Goal: Task Accomplishment & Management: Complete application form

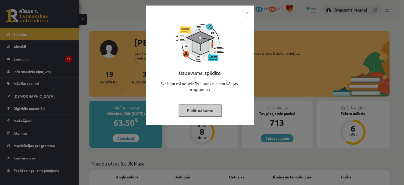
click at [38, 158] on div "Uzdevums izpildīts! Sveicam esi nopelnījis 1 punktus motivācijas programmā Pild…" at bounding box center [202, 92] width 404 height 185
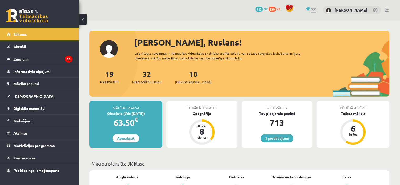
click at [32, 158] on span "Konferences" at bounding box center [24, 157] width 22 height 5
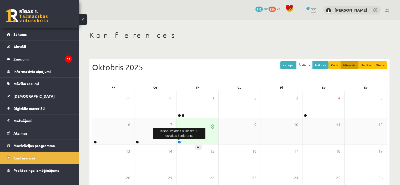
click at [179, 143] on link at bounding box center [179, 141] width 3 height 3
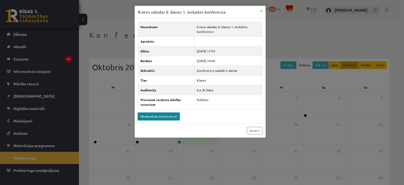
click at [165, 112] on link "Pievienoties konferencei" at bounding box center [159, 116] width 42 height 8
click at [302, 38] on div "Krievu valodas 8. klases 1. ieskaites konference × Nosaukums Krievu valodas 8. …" at bounding box center [202, 92] width 404 height 185
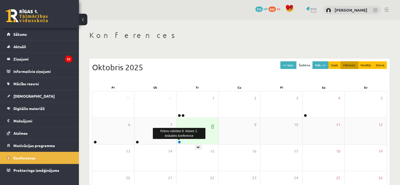
click at [180, 141] on link at bounding box center [179, 141] width 3 height 3
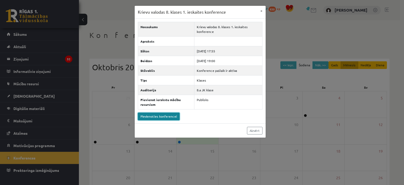
click at [168, 115] on link "Pievienoties konferencei" at bounding box center [159, 116] width 42 height 8
click at [145, 114] on link "Pievienoties konferencei" at bounding box center [159, 116] width 42 height 8
click at [107, 89] on div "Krievu valodas 8. klases 1. ieskaites konference × Nosaukums Krievu valodas 8. …" at bounding box center [202, 92] width 404 height 185
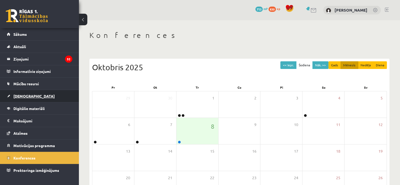
click at [32, 93] on link "[DEMOGRAPHIC_DATA]" at bounding box center [39, 96] width 65 height 12
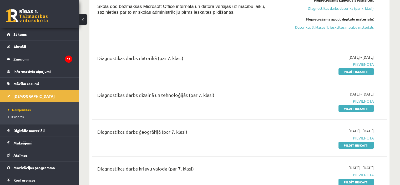
scroll to position [105, 0]
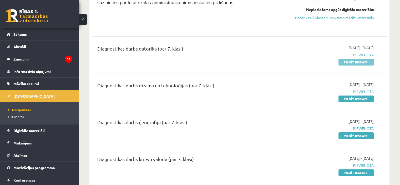
click at [361, 64] on link "Pildīt ieskaiti" at bounding box center [355, 62] width 35 height 7
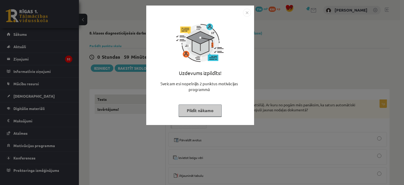
click at [247, 12] on img "Close" at bounding box center [247, 13] width 8 height 8
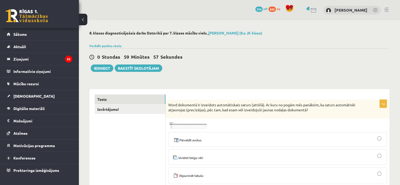
scroll to position [26, 0]
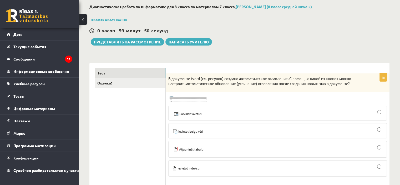
click at [187, 102] on img at bounding box center [187, 99] width 39 height 8
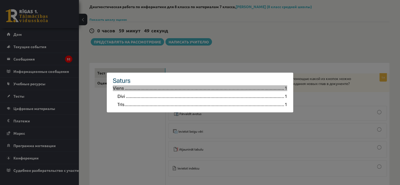
click at [217, 62] on div at bounding box center [200, 92] width 400 height 185
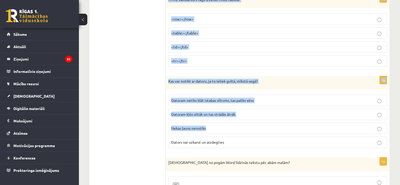
scroll to position [342, 0]
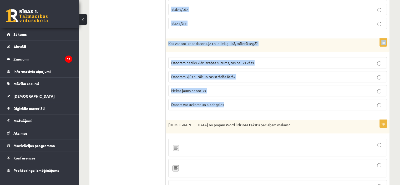
drag, startPoint x: 184, startPoint y: 81, endPoint x: 311, endPoint y: 107, distance: 130.0
copy form "Word dokumentā Ir izveidots automātiskais saturs (attēlā). Ar kuru no pogām mēs…"
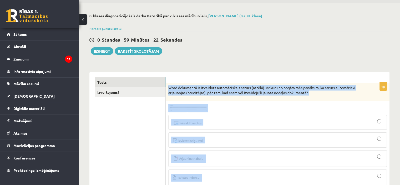
scroll to position [26, 0]
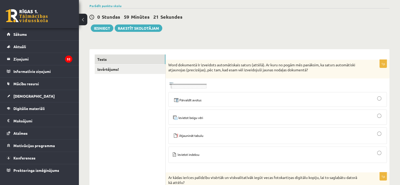
scroll to position [53, 0]
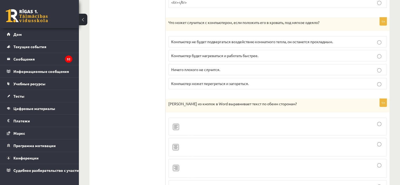
scroll to position [394, 0]
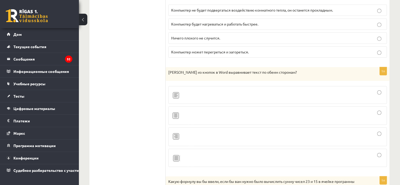
click at [190, 116] on div at bounding box center [277, 115] width 213 height 13
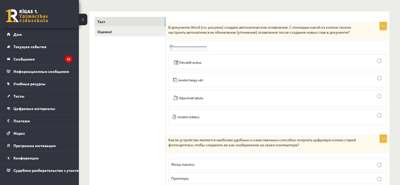
scroll to position [53, 0]
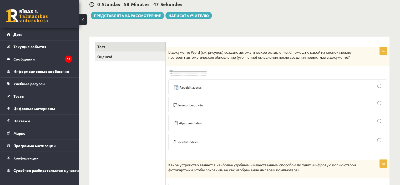
click at [238, 91] on div at bounding box center [277, 86] width 213 height 9
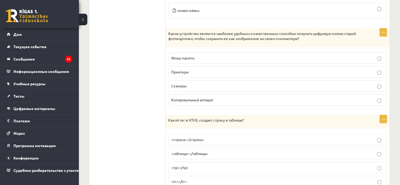
scroll to position [184, 0]
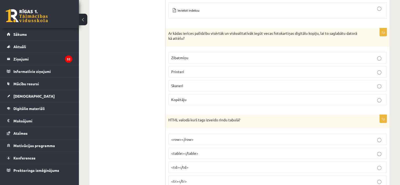
click at [199, 86] on p "Skaneri" at bounding box center [277, 86] width 213 height 6
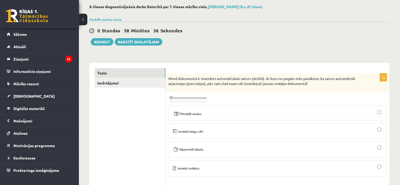
scroll to position [53, 0]
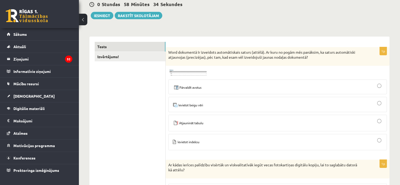
click at [220, 125] on div at bounding box center [277, 122] width 213 height 11
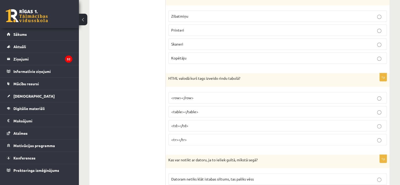
scroll to position [210, 0]
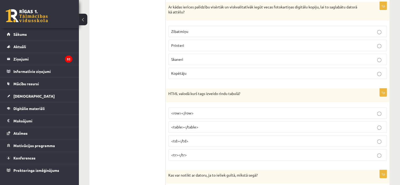
click at [195, 156] on p "<tr></tr>" at bounding box center [277, 155] width 213 height 6
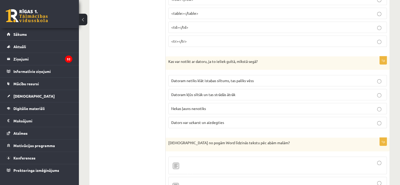
scroll to position [315, 0]
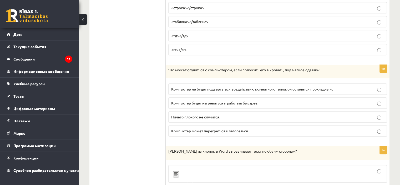
click at [214, 133] on label "Компьютер может перегреться и загореться." at bounding box center [277, 130] width 218 height 11
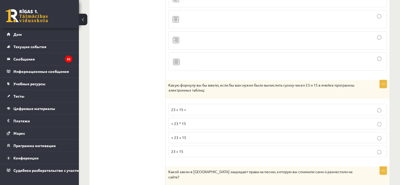
scroll to position [499, 0]
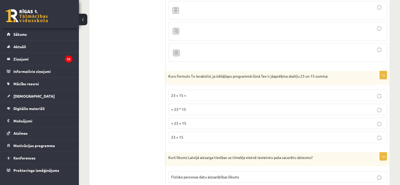
click at [183, 122] on span "= 23 + 15" at bounding box center [178, 123] width 15 height 5
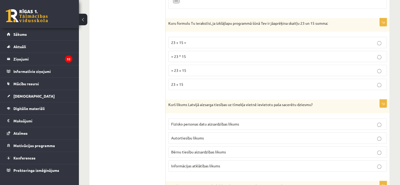
scroll to position [578, 0]
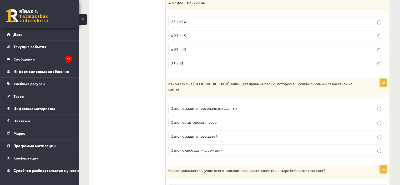
click at [223, 119] on p "Закон об авторском праве" at bounding box center [277, 122] width 213 height 6
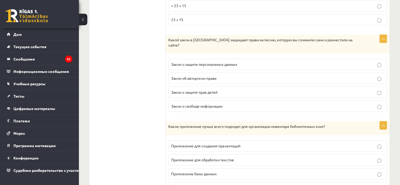
scroll to position [631, 0]
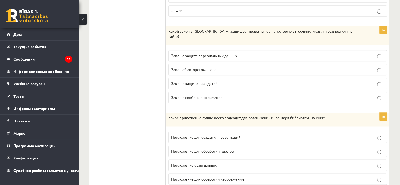
drag, startPoint x: 176, startPoint y: 29, endPoint x: 276, endPoint y: 92, distance: 118.0
click at [184, 29] on font "Какой закон в Латвии защищает права на песню, которую вы сочинили сами и размес…" at bounding box center [260, 34] width 184 height 10
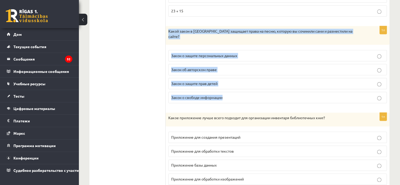
drag, startPoint x: 168, startPoint y: 29, endPoint x: 308, endPoint y: 87, distance: 151.1
click at [308, 87] on div "1п Какой закон в Латвии защищает права на песню, которую вы сочинили сами и раз…" at bounding box center [278, 66] width 224 height 81
copy div "Какой закон в Латвии защищает права на песню, которую вы сочинили сами и размес…"
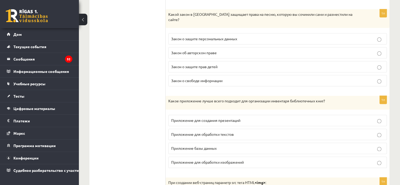
scroll to position [657, 0]
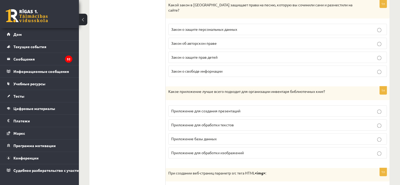
drag, startPoint x: 203, startPoint y: 131, endPoint x: 208, endPoint y: 130, distance: 4.9
click at [203, 136] on font "Приложение базы данных" at bounding box center [193, 138] width 45 height 5
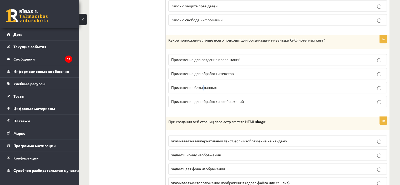
scroll to position [710, 0]
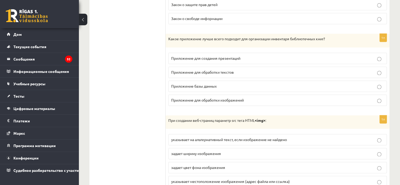
click at [230, 83] on p "Приложение базы данных" at bounding box center [277, 86] width 213 height 6
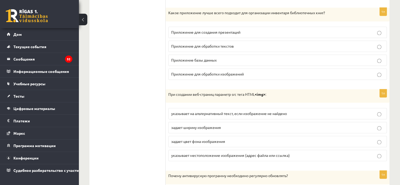
scroll to position [736, 0]
drag, startPoint x: 165, startPoint y: 85, endPoint x: 187, endPoint y: 87, distance: 22.1
click at [184, 91] on font "При создании веб-страниц параметр src тега HTML" at bounding box center [211, 93] width 86 height 5
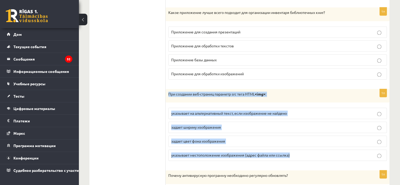
drag, startPoint x: 168, startPoint y: 86, endPoint x: 312, endPoint y: 142, distance: 154.2
click at [312, 142] on div "1п При создании веб-страниц параметр src тега HTML <img> : указывает на альтерн…" at bounding box center [278, 127] width 224 height 76
copy div "При создании веб-страниц параметр src тега HTML <img> : указывает на альтернати…"
click at [183, 152] on font "указывает местоположение изображения (адрес файла или ссылка)" at bounding box center [230, 154] width 119 height 5
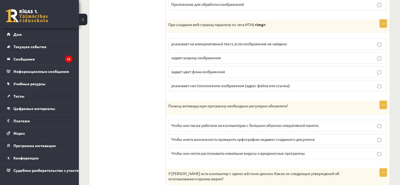
scroll to position [815, 0]
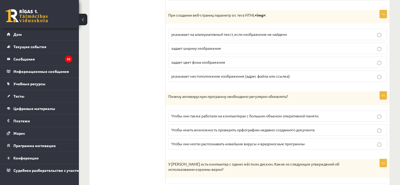
click at [194, 138] on label "Чтобы они могли распознавать новейшие вирусы и вредоносные программы" at bounding box center [277, 143] width 218 height 11
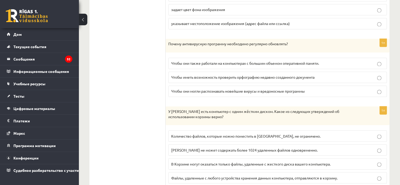
scroll to position [893, 0]
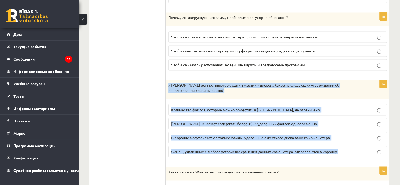
drag, startPoint x: 169, startPoint y: 74, endPoint x: 369, endPoint y: 143, distance: 212.0
click at [369, 143] on div "1п У Джона есть компьютер с одним жёстким диском. Какое из следующих утверждени…" at bounding box center [278, 120] width 224 height 81
copy div "У Джона есть компьютер с одним жёстким диском. Какое из следующих утверждений о…"
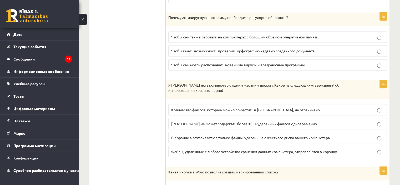
click at [199, 135] on font "В Корзине могут оказаться только файлы, удаленные с жесткого диска вашего компь…" at bounding box center [250, 137] width 159 height 5
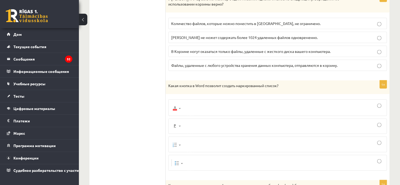
scroll to position [999, 0]
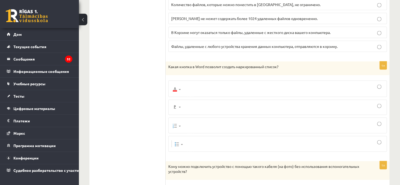
click at [188, 83] on div at bounding box center [277, 88] width 213 height 11
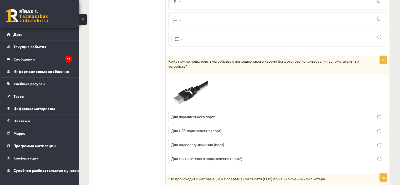
scroll to position [1104, 0]
click at [233, 127] on p "Для USB-подключения (порт)" at bounding box center [277, 130] width 213 height 6
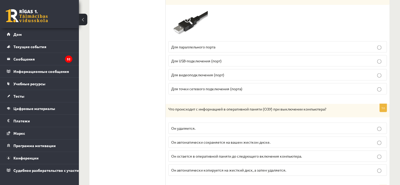
scroll to position [1183, 0]
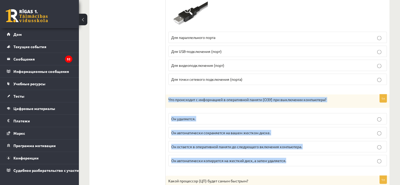
drag, startPoint x: 175, startPoint y: 90, endPoint x: 310, endPoint y: 149, distance: 147.4
click at [310, 149] on div "1п Что происходит с информацией в оперативной памяти (ОЗУ) при выключении компь…" at bounding box center [278, 132] width 224 height 76
copy div "Что происходит с информацией в оперативной памяти (ОЗУ) при выключении компьюте…"
click at [182, 116] on p "Он удаляется." at bounding box center [277, 119] width 213 height 6
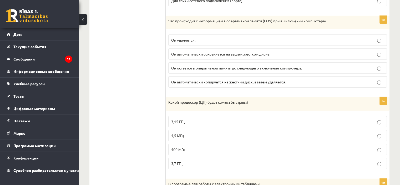
scroll to position [1261, 0]
drag, startPoint x: 169, startPoint y: 92, endPoint x: 203, endPoint y: 99, distance: 34.6
click at [203, 99] on div "Какой процессор (ЦП) будет самым быстрым?" at bounding box center [278, 104] width 224 height 14
click at [195, 132] on p "4,5 МГц" at bounding box center [277, 135] width 213 height 6
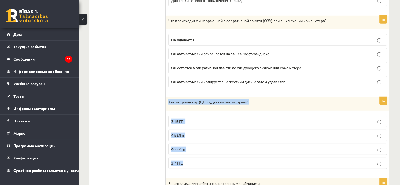
drag, startPoint x: 170, startPoint y: 92, endPoint x: 290, endPoint y: 158, distance: 136.5
click at [290, 158] on div "1п Какой процессор (ЦП) будет самым быстрым? 3,15 ГГц 4,5 МГц 400 МГц 3,7 ГГц" at bounding box center [278, 135] width 224 height 76
copy div "Какой процессор (ЦП) будет самым быстрым? 3,15 ГГц 4,5 МГц 400 МГц 3,7 ГГц"
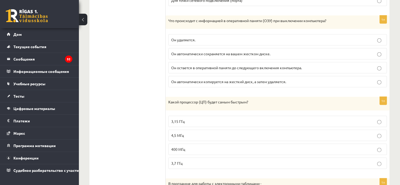
click at [125, 109] on ul "Тест Оценка!" at bounding box center [130, 178] width 71 height 2690
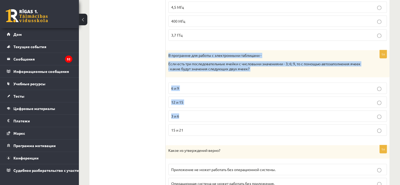
scroll to position [1393, 0]
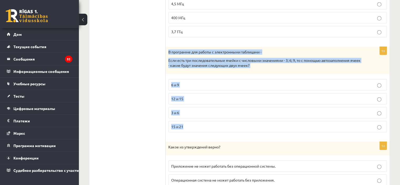
drag, startPoint x: 166, startPoint y: 91, endPoint x: 268, endPoint y: 114, distance: 103.8
click at [268, 114] on div "1п В программе для работы с электронными таблицами - Если есть три последовател…" at bounding box center [278, 92] width 224 height 90
copy div "В программе для работы с электронными таблицами - Если есть три последовательны…"
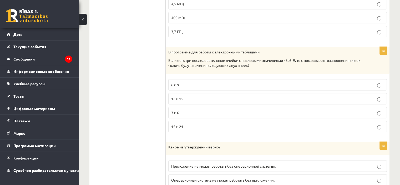
click at [132, 107] on ul "Тест Оценка!" at bounding box center [130, 47] width 71 height 2690
click at [188, 93] on label "12 и 15" at bounding box center [277, 98] width 218 height 11
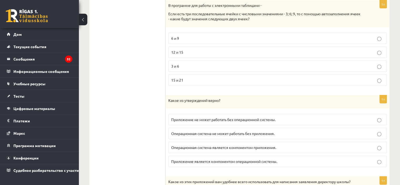
scroll to position [1445, 0]
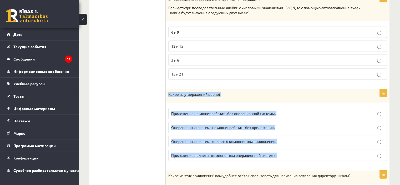
drag, startPoint x: 167, startPoint y: 83, endPoint x: 298, endPoint y: 147, distance: 146.6
click at [298, 147] on div "1п Какое из утверждений верно? Приложение не может работать без операционной си…" at bounding box center [278, 127] width 224 height 76
copy div "Какое из утверждений верно? Приложение не может работать без операционной систе…"
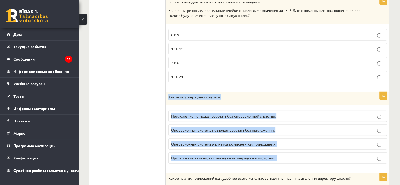
scroll to position [1419, 0]
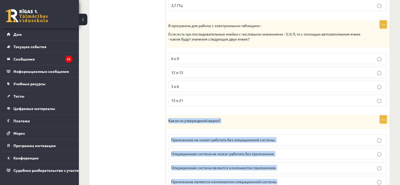
click at [187, 137] on font "Приложение не может работать без операционной системы." at bounding box center [223, 139] width 104 height 5
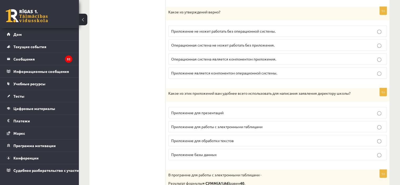
scroll to position [1550, 0]
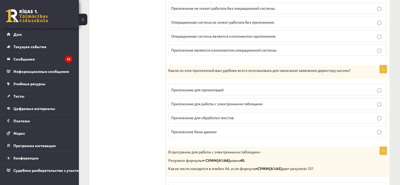
click at [227, 115] on p "Приложение для обработки текстов" at bounding box center [277, 118] width 213 height 6
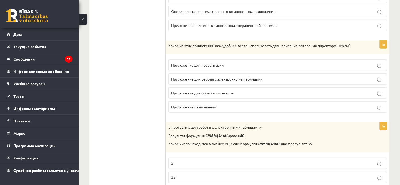
scroll to position [1603, 0]
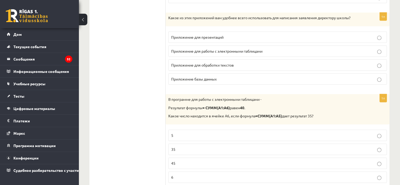
drag, startPoint x: 165, startPoint y: 87, endPoint x: 345, endPoint y: 101, distance: 180.3
click at [345, 113] on p "Какое число находится в ячейке A6, если формула =СУММ(A1:A5) дает результат 35?" at bounding box center [264, 115] width 192 height 5
drag, startPoint x: 330, startPoint y: 103, endPoint x: 168, endPoint y: 85, distance: 162.9
click at [168, 94] on div "В программе для работы с электронными таблицами - Результат формулы = СУММ(A1:A…" at bounding box center [278, 109] width 224 height 30
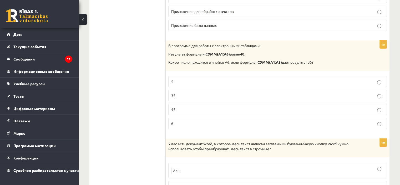
scroll to position [1656, 0]
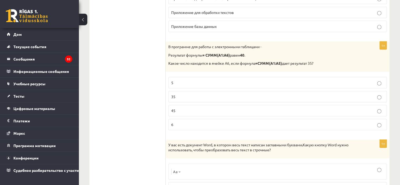
copy div "В программе для работы с электронными таблицами - Результат формулы = СУММ(A1:A…"
click at [178, 80] on p "5" at bounding box center [277, 83] width 213 height 6
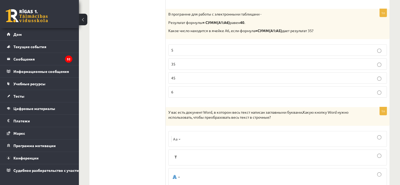
scroll to position [1708, 0]
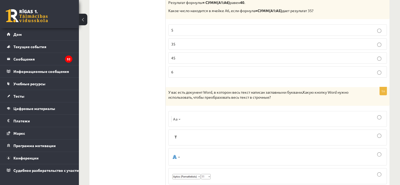
click at [187, 114] on div at bounding box center [277, 119] width 213 height 10
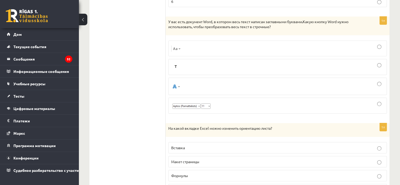
scroll to position [1787, 0]
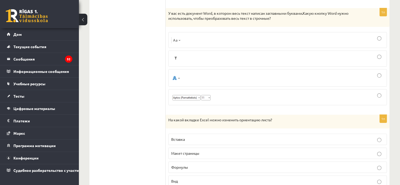
drag, startPoint x: 165, startPoint y: 108, endPoint x: 196, endPoint y: 109, distance: 31.3
click at [197, 115] on div "На какой вкладке Excel можно изменить ориентацию листа?" at bounding box center [278, 122] width 224 height 14
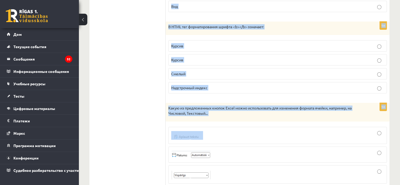
scroll to position [1971, 0]
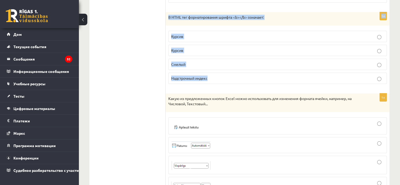
drag, startPoint x: 174, startPoint y: 81, endPoint x: 263, endPoint y: 67, distance: 90.0
copy form "На какой вкладке Excel можно изменить ориентацию листа? Вставка Макет страницы …"
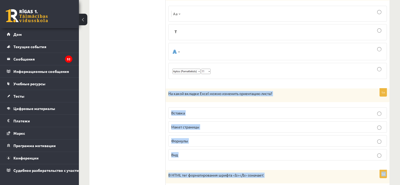
click at [186, 124] on p "Макет страницы" at bounding box center [277, 127] width 213 height 6
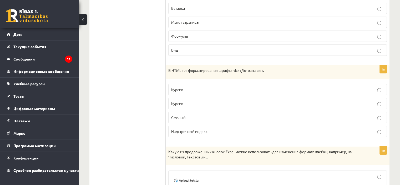
scroll to position [1918, 0]
click at [183, 114] on font "Смелый" at bounding box center [178, 116] width 14 height 5
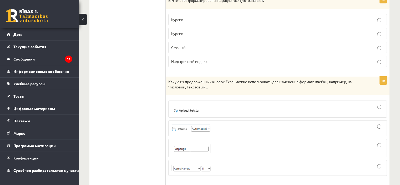
scroll to position [1997, 0]
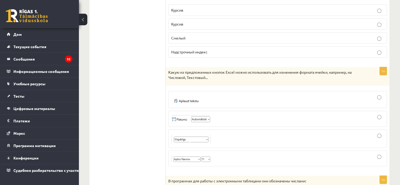
click at [227, 132] on div at bounding box center [277, 138] width 213 height 13
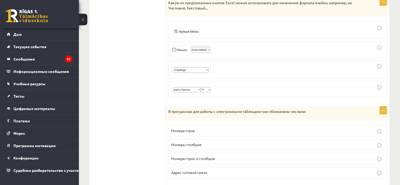
scroll to position [2076, 0]
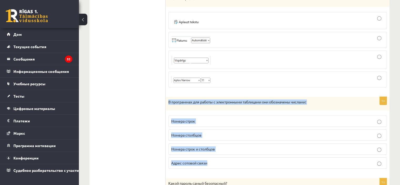
drag, startPoint x: 167, startPoint y: 87, endPoint x: 251, endPoint y: 146, distance: 102.4
click at [251, 146] on div "1п В программах для работы с электронными таблицами они обозначены числами: Ном…" at bounding box center [278, 135] width 224 height 76
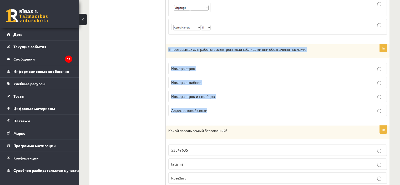
scroll to position [2129, 0]
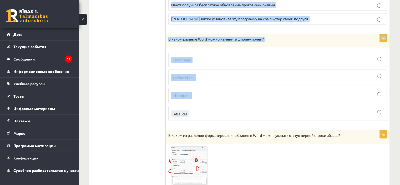
scroll to position [2365, 0]
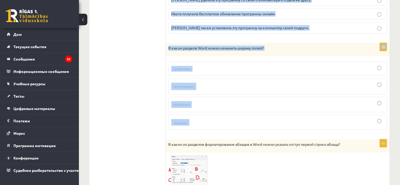
drag, startPoint x: 188, startPoint y: 40, endPoint x: 295, endPoint y: 104, distance: 125.4
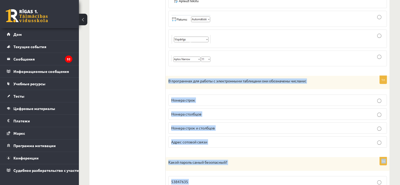
scroll to position [2076, 0]
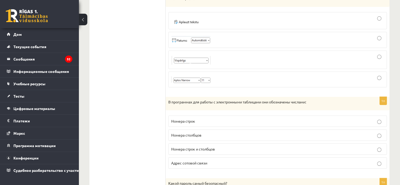
click at [213, 118] on p "Номера строк" at bounding box center [277, 121] width 213 height 6
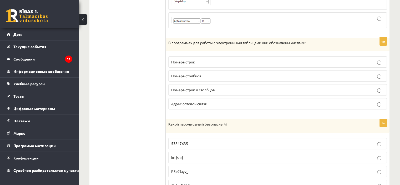
scroll to position [2155, 0]
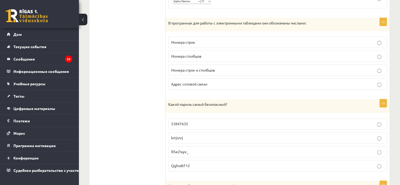
click at [185, 149] on font "R5e2!ayv_" at bounding box center [179, 151] width 17 height 5
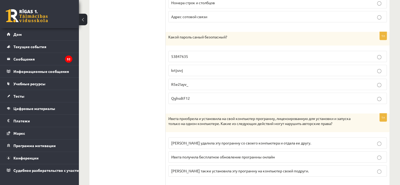
scroll to position [2234, 0]
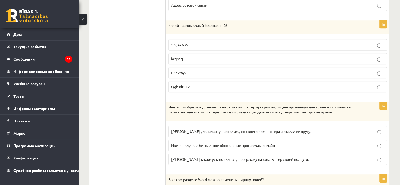
click at [219, 156] on p "Ивета также установила эту программу на компьютер своей подруги." at bounding box center [277, 159] width 213 height 6
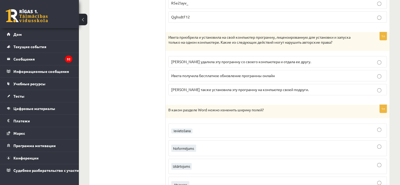
scroll to position [2312, 0]
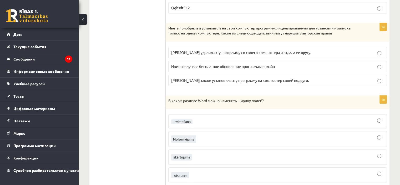
drag, startPoint x: 154, startPoint y: 91, endPoint x: 103, endPoint y: 39, distance: 73.0
click at [203, 134] on div at bounding box center [277, 139] width 213 height 10
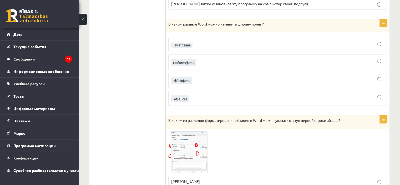
scroll to position [2418, 0]
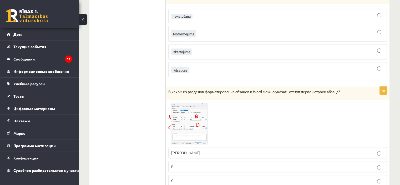
click at [193, 117] on img at bounding box center [187, 123] width 39 height 42
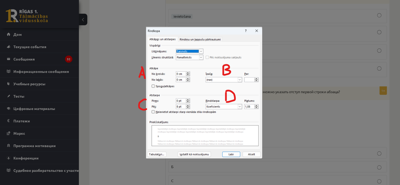
click at [270, 106] on div at bounding box center [200, 92] width 400 height 185
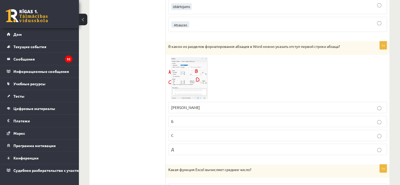
scroll to position [2470, 0]
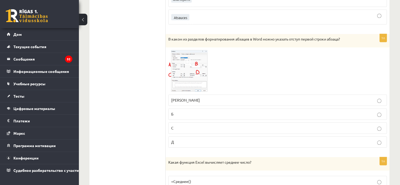
click at [173, 97] on p "А" at bounding box center [277, 100] width 213 height 6
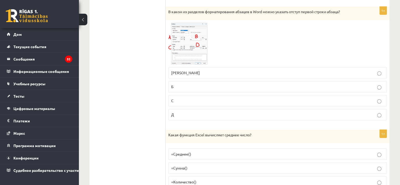
scroll to position [2523, 0]
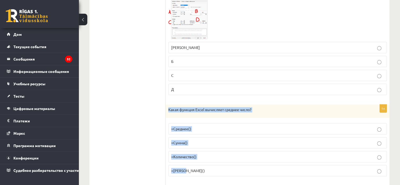
drag, startPoint x: 183, startPoint y: 95, endPoint x: 236, endPoint y: 152, distance: 77.7
click at [236, 152] on div "1п Какая функция Excel вычисляет среднее число? =Среднее() =Сумма() =Количество…" at bounding box center [278, 142] width 224 height 76
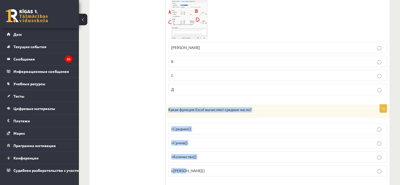
drag, startPoint x: 198, startPoint y: 111, endPoint x: 218, endPoint y: 150, distance: 43.6
click at [218, 150] on div "1п Какая функция Excel вычисляет среднее число? =Среднее() =Сумма() =Количество…" at bounding box center [278, 142] width 224 height 76
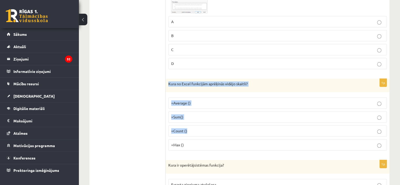
click at [195, 100] on p "=Average ()" at bounding box center [277, 103] width 213 height 6
drag, startPoint x: 169, startPoint y: 71, endPoint x: 219, endPoint y: 134, distance: 80.1
click at [219, 134] on div "1p Kura no Excel funkcijām aprēķinās vidējo skaitli? =Average () =Sum() =Count …" at bounding box center [278, 117] width 224 height 76
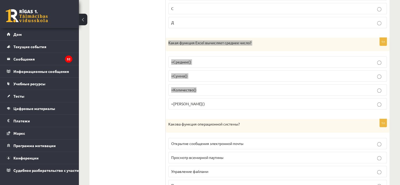
scroll to position [2597, 0]
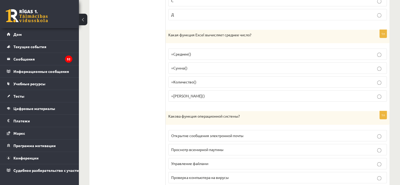
click at [225, 161] on p "Управление файлами" at bounding box center [277, 164] width 213 height 6
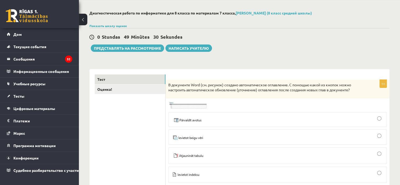
scroll to position [0, 0]
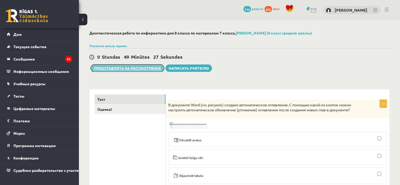
click at [124, 71] on button "Представлять на рассмотрение" at bounding box center [127, 67] width 73 height 7
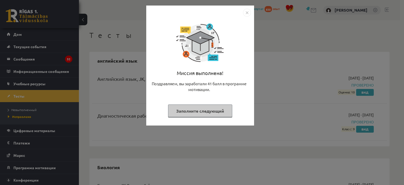
click at [267, 77] on div "Миссия выполнена! Поздравляем, вы заработали 41 балл в программе мотивации. Зап…" at bounding box center [202, 92] width 404 height 185
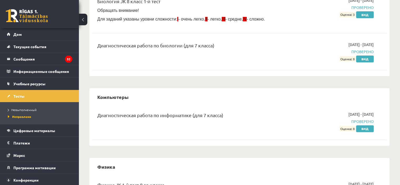
scroll to position [210, 0]
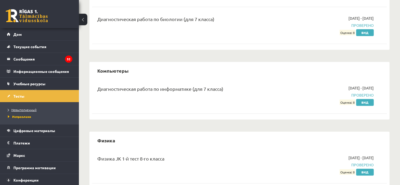
click at [26, 106] on li "Невыполненный" at bounding box center [41, 109] width 66 height 7
click at [26, 110] on font "Невыполненный" at bounding box center [25, 109] width 26 height 4
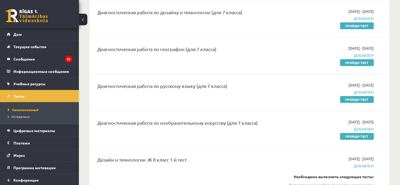
scroll to position [105, 0]
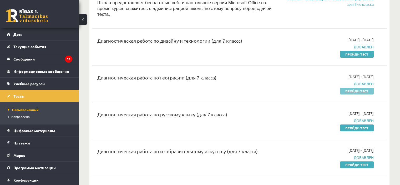
click at [359, 89] on font "Пройди тест" at bounding box center [356, 91] width 23 height 4
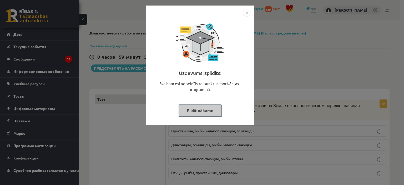
click at [312, 61] on div "Uzdevums izpildīts! Sveicam esi nopelnījis 41 punktus motivācijas programmā Pil…" at bounding box center [202, 92] width 404 height 185
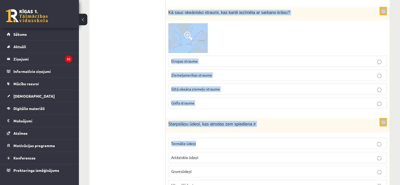
scroll to position [2445, 0]
copy form "Kurš no variantiem atspoguļo dzīvības attīstību uz Zemes hronoloģiskā secībā sā…"
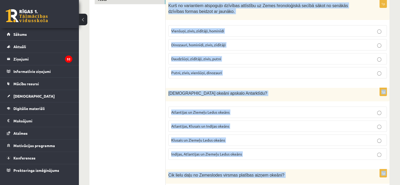
scroll to position [0, 0]
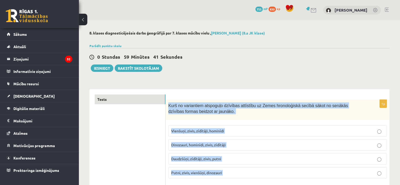
click at [174, 101] on div "Kurš no variantiem atspoguļo dzīvības attīstību uz Zemes hronoloģiskā secībā sā…" at bounding box center [278, 110] width 224 height 20
click at [168, 105] on span "Kurš no variantiem atspoguļo dzīvības attīstību uz Zemes hronoloģiskā secībā sā…" at bounding box center [257, 108] width 179 height 11
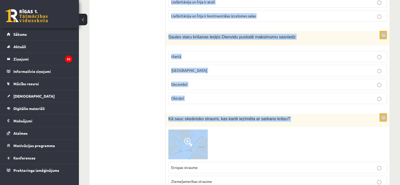
scroll to position [2445, 0]
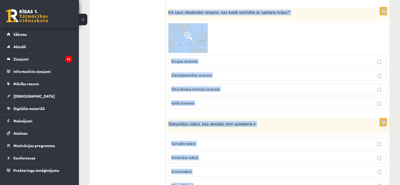
drag, startPoint x: 168, startPoint y: 105, endPoint x: 289, endPoint y: 161, distance: 133.6
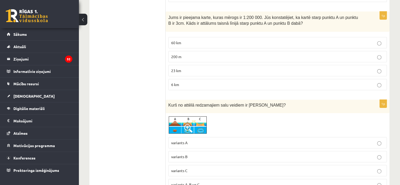
scroll to position [1551, 0]
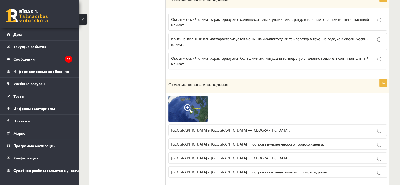
scroll to position [2208, 0]
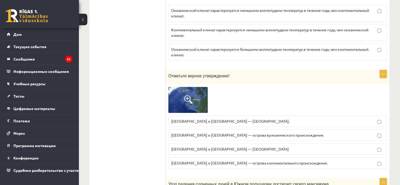
click at [205, 94] on img at bounding box center [187, 100] width 39 height 26
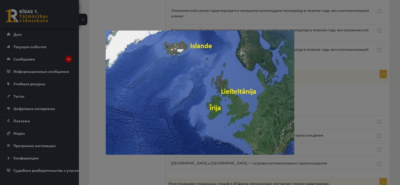
click at [98, 150] on div at bounding box center [200, 92] width 400 height 185
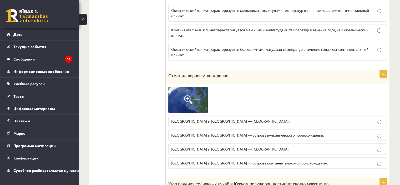
click at [236, 146] on font "Великобритания и Ирландия — атоллы" at bounding box center [229, 148] width 117 height 5
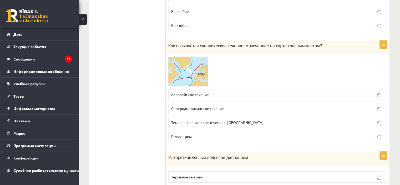
scroll to position [2394, 0]
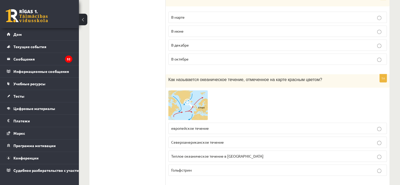
click at [217, 125] on p "европейское течение" at bounding box center [277, 128] width 213 height 6
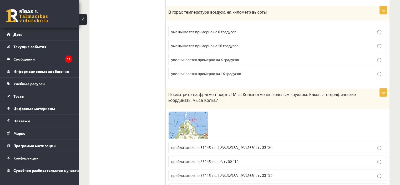
scroll to position [1002, 0]
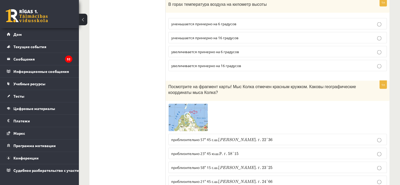
click at [205, 118] on img at bounding box center [187, 118] width 39 height 28
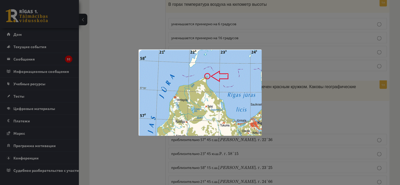
click at [290, 103] on div at bounding box center [200, 92] width 400 height 185
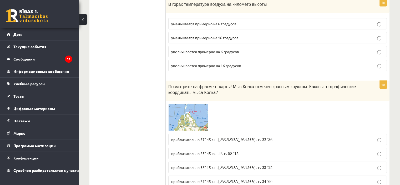
scroll to position [1028, 0]
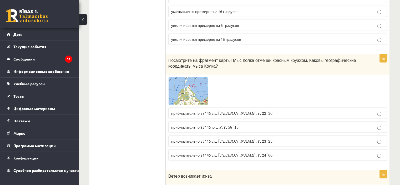
click at [196, 87] on img at bounding box center [187, 91] width 39 height 28
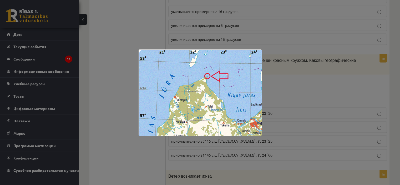
click at [301, 78] on div at bounding box center [200, 92] width 400 height 185
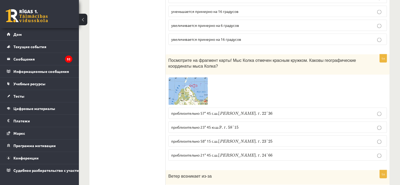
click at [203, 125] on font "приблизительно 23° 45 ю.ш." at bounding box center [195, 127] width 48 height 5
click at [198, 89] on img at bounding box center [187, 91] width 39 height 28
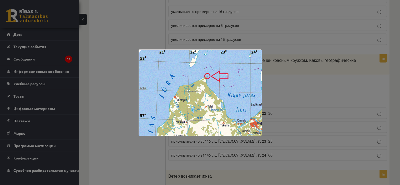
click at [293, 76] on div at bounding box center [200, 92] width 400 height 185
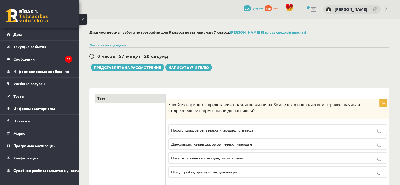
scroll to position [0, 0]
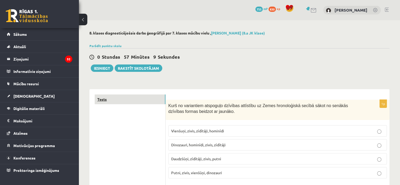
drag, startPoint x: 194, startPoint y: 130, endPoint x: 164, endPoint y: 100, distance: 42.7
click at [194, 130] on span "Vienšuņi, zivis, zīdītāji, hominīdi" at bounding box center [197, 130] width 53 height 5
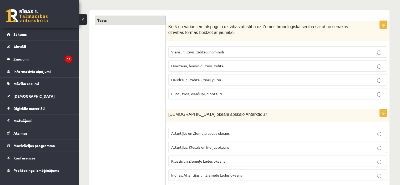
scroll to position [105, 0]
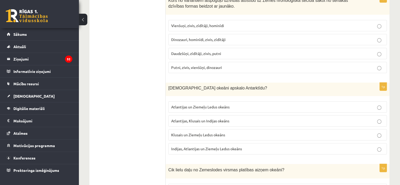
click at [182, 118] on span "Atlantijas, Klusais un Indijas okeāns" at bounding box center [200, 120] width 58 height 5
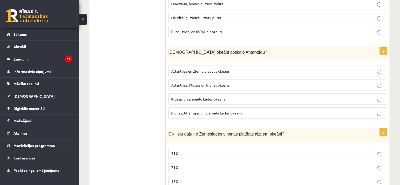
scroll to position [210, 0]
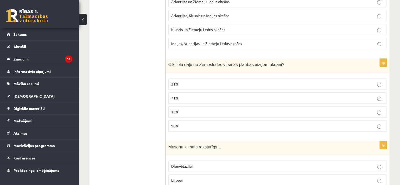
click at [186, 95] on p "71%" at bounding box center [277, 98] width 213 height 6
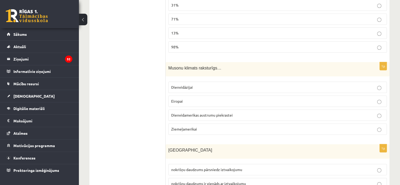
click at [202, 88] on p "Dienvidāzijai" at bounding box center [277, 87] width 213 height 6
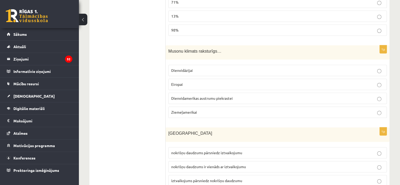
scroll to position [315, 0]
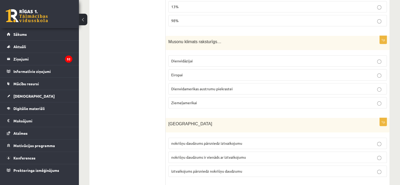
click at [197, 137] on label "nokrišņu daudzums pārsniedz iztvaikojumu" at bounding box center [277, 142] width 218 height 11
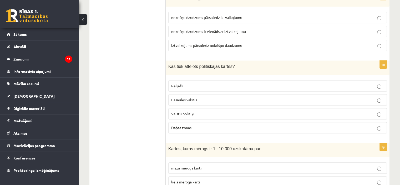
scroll to position [447, 0]
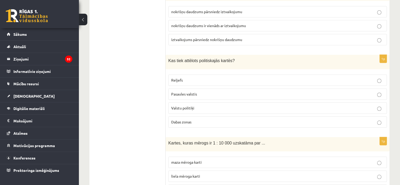
click at [190, 91] on span "Pasaules valstis" at bounding box center [184, 93] width 26 height 5
click at [188, 173] on span "liela mēroga karti" at bounding box center [185, 175] width 29 height 5
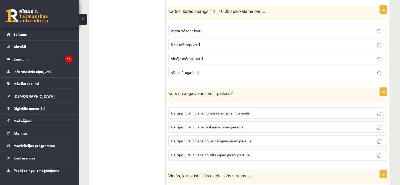
click at [184, 138] on span "Baltijas jūra ir viena no jaunākajām jūrām pasaulē" at bounding box center [211, 140] width 80 height 5
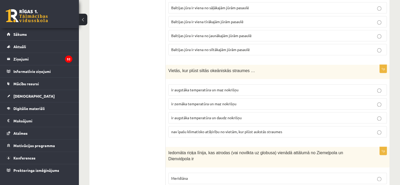
click at [204, 115] on span "ir augstāka temperatūra un daudz nokrišņu" at bounding box center [206, 117] width 70 height 5
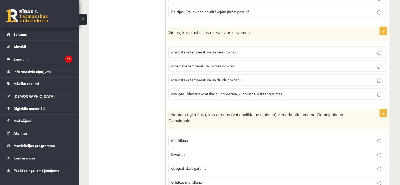
scroll to position [736, 0]
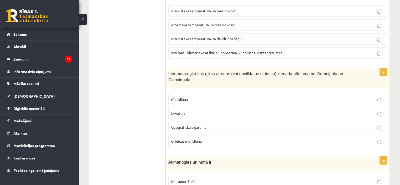
click at [190, 110] on p "Ekvators" at bounding box center [277, 113] width 213 height 6
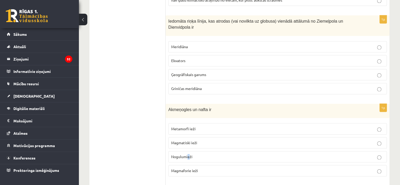
click at [189, 154] on span "Nogulumieži" at bounding box center [181, 156] width 21 height 5
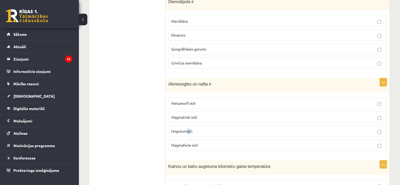
scroll to position [867, 0]
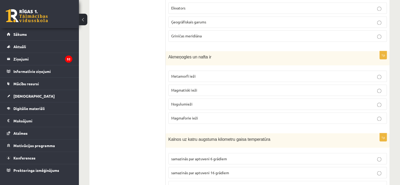
click at [225, 101] on p "Nogulumieži" at bounding box center [277, 104] width 213 height 6
click at [203, 156] on span "samazinās par aptuveni 6 grādiem" at bounding box center [199, 158] width 56 height 5
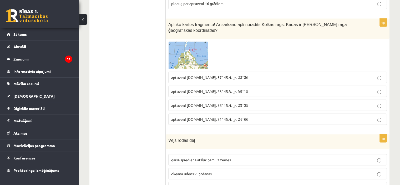
scroll to position [1077, 0]
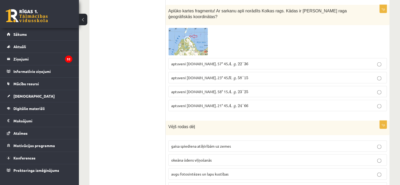
click at [223, 143] on span "gaisa spiediena atšķirībām uz zemes" at bounding box center [201, 145] width 60 height 5
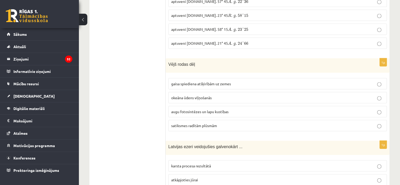
scroll to position [1156, 0]
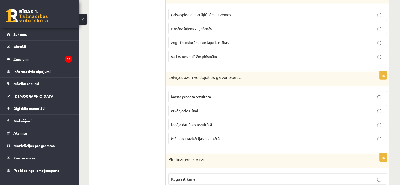
click at [306, 122] on p "ledāja darbības rezultātā" at bounding box center [277, 125] width 213 height 6
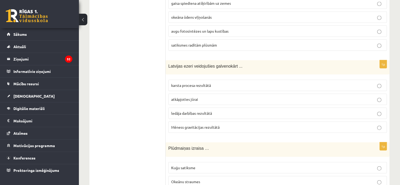
scroll to position [1261, 0]
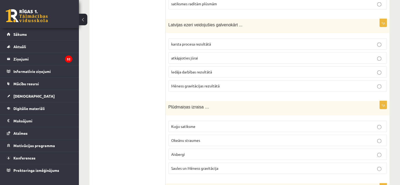
click at [270, 165] on p "Saules un Mēness gravitācija" at bounding box center [277, 168] width 213 height 6
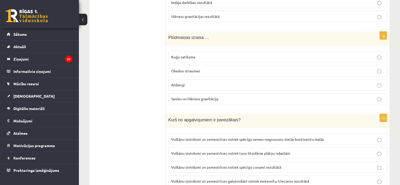
scroll to position [1340, 0]
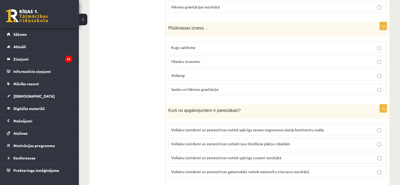
click at [212, 141] on span "Vulkānu izvirdumi un zemestrīces notiek tuvu litosfēras plātņu robežām" at bounding box center [230, 143] width 119 height 5
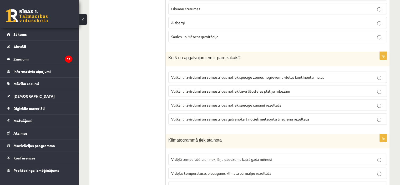
click at [213, 156] on p "Vidējā temperatūra un nokrišņu daudzums katrā gada mēnesī" at bounding box center [277, 159] width 213 height 6
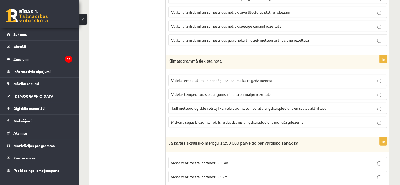
click at [217, 160] on p "vienā centimetrā ir atainoti 2,5 km" at bounding box center [277, 163] width 213 height 6
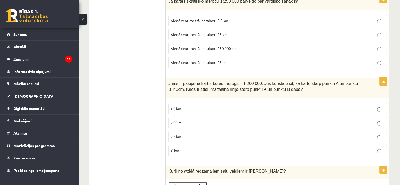
scroll to position [1629, 0]
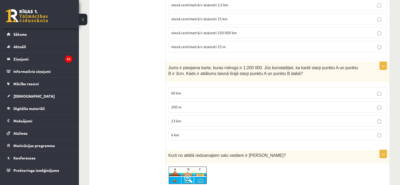
click at [183, 132] on p "6 km" at bounding box center [277, 135] width 213 height 6
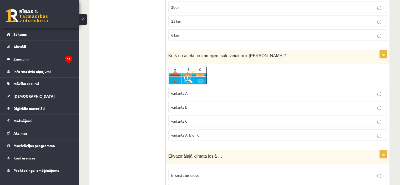
scroll to position [1708, 0]
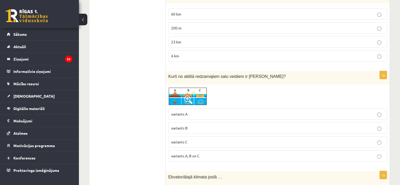
click at [189, 111] on p "variants A" at bounding box center [277, 114] width 213 height 6
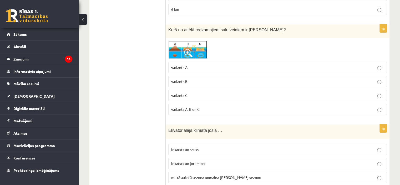
scroll to position [1787, 0]
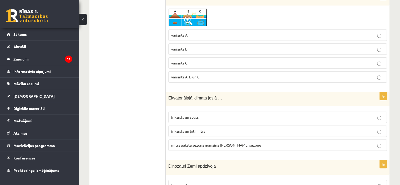
click at [194, 125] on label "ir karsts un ļoti mitrs" at bounding box center [277, 130] width 218 height 11
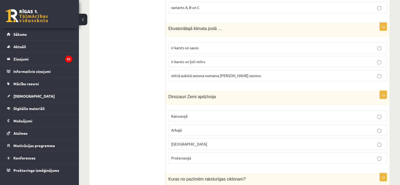
scroll to position [1866, 0]
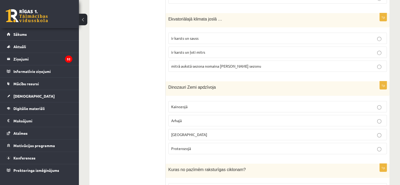
click at [185, 132] on span "Mezozojā" at bounding box center [189, 134] width 36 height 5
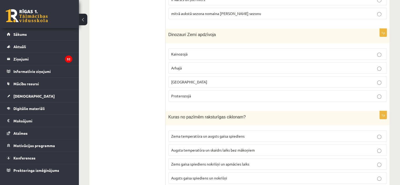
click at [208, 161] on span "Zems gaisa spiediens nokrišņi un apmācies laiks" at bounding box center [210, 163] width 78 height 5
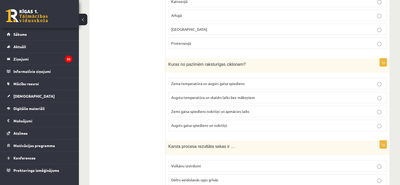
scroll to position [2023, 0]
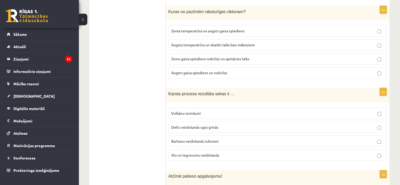
click at [199, 152] on span "Alu un iegruvumu veidošanās" at bounding box center [195, 154] width 48 height 5
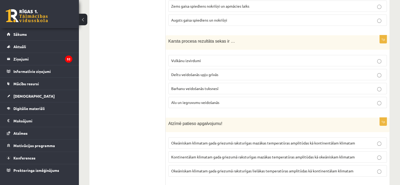
click at [199, 140] on span "Okeāniskam klimatam gada griezumā raksturīgas mazākas temperatūras amplitūdas k…" at bounding box center [263, 142] width 184 height 5
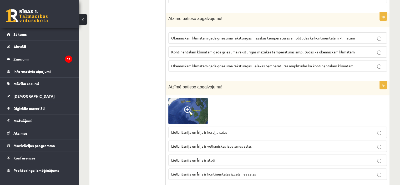
scroll to position [2181, 0]
click at [200, 171] on span "Lielbritānija un Īrija ir kontinentālas izcelsmes salas" at bounding box center [213, 173] width 85 height 5
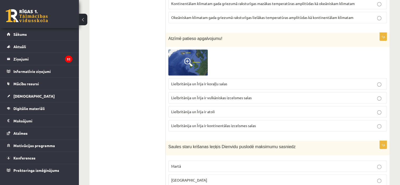
scroll to position [2260, 0]
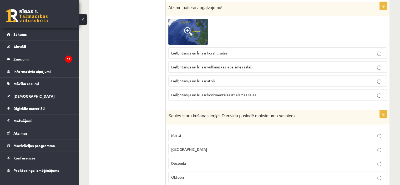
click at [193, 157] on label "Decembrī" at bounding box center [277, 162] width 218 height 11
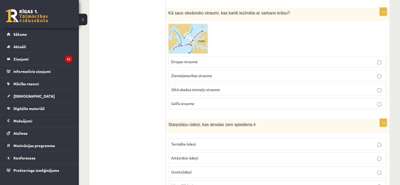
scroll to position [2445, 0]
click at [190, 155] on span "Artēziskie ūdeņi" at bounding box center [184, 157] width 27 height 5
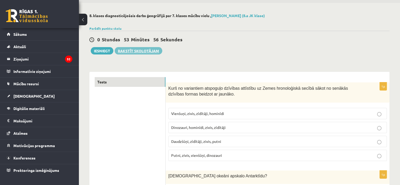
scroll to position [0, 0]
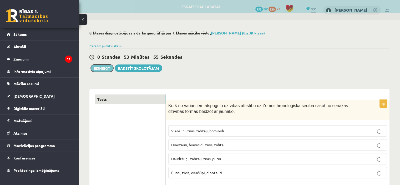
click at [106, 67] on button "Iesniegt" at bounding box center [102, 67] width 23 height 7
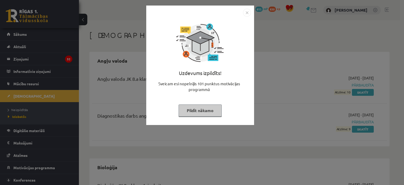
click at [121, 86] on div "Uzdevums izpildīts! Sveicam esi nopelnījis 101 punktus motivācijas programmā Pi…" at bounding box center [202, 92] width 404 height 185
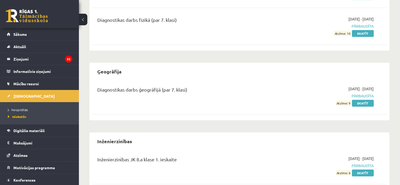
scroll to position [394, 0]
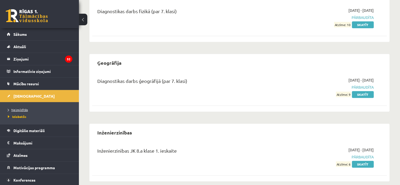
click at [20, 109] on span "Neizpildītās" at bounding box center [18, 109] width 20 height 4
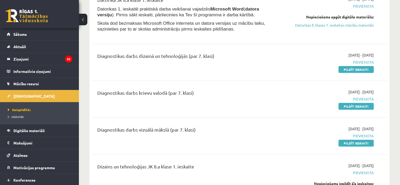
scroll to position [53, 0]
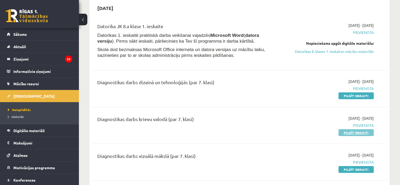
click at [356, 130] on link "Pildīt ieskaiti" at bounding box center [355, 132] width 35 height 7
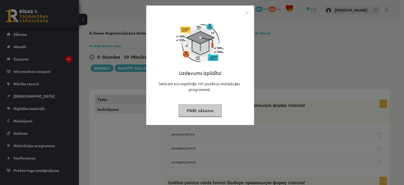
click at [306, 56] on div "Uzdevums izpildīts! Sveicam esi nopelnījis 101 punktus motivācijas programmā Pi…" at bounding box center [202, 92] width 404 height 185
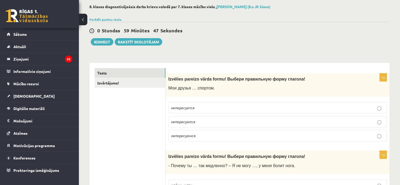
scroll to position [53, 0]
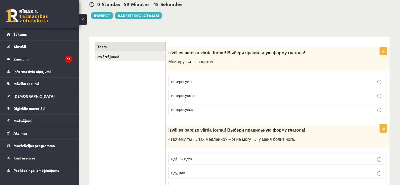
click at [201, 97] on p "интересуются" at bounding box center [277, 95] width 213 height 6
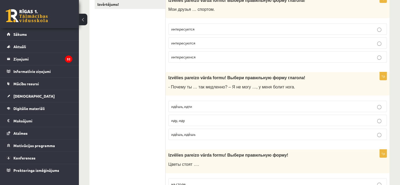
scroll to position [105, 0]
click at [205, 107] on p "идёшь, идти" at bounding box center [277, 106] width 213 height 6
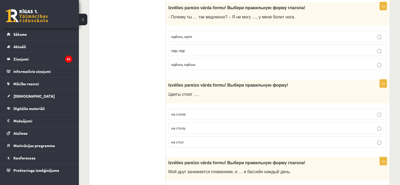
scroll to position [184, 0]
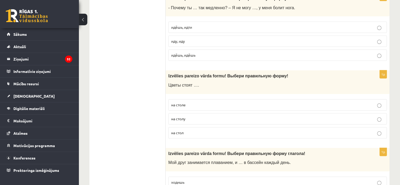
click at [196, 106] on p "на столе" at bounding box center [277, 105] width 213 height 6
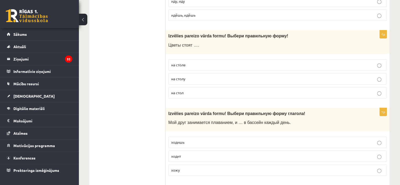
scroll to position [237, 0]
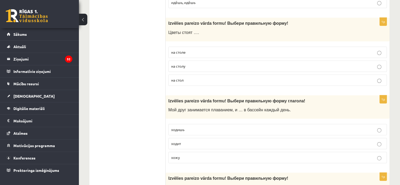
click at [199, 65] on p "на столу" at bounding box center [277, 66] width 213 height 6
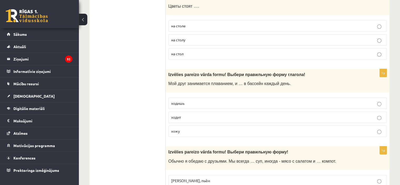
click at [208, 104] on p "ходишь" at bounding box center [277, 103] width 213 height 6
click at [189, 120] on label "ходит" at bounding box center [277, 116] width 218 height 11
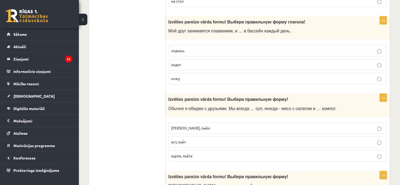
scroll to position [342, 0]
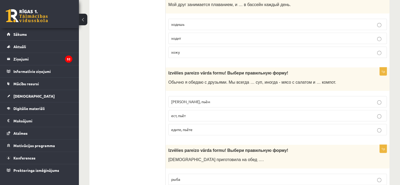
click at [198, 102] on p "[PERSON_NAME], пьём" at bounding box center [277, 102] width 213 height 6
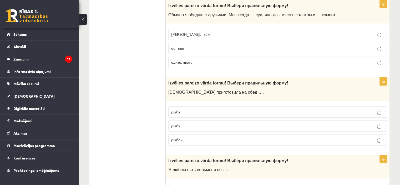
scroll to position [420, 0]
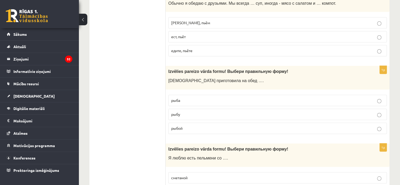
click at [196, 112] on p "рыбу" at bounding box center [277, 114] width 213 height 6
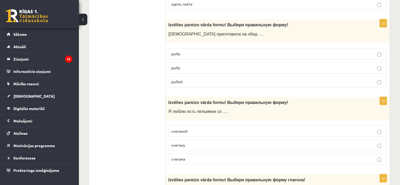
scroll to position [499, 0]
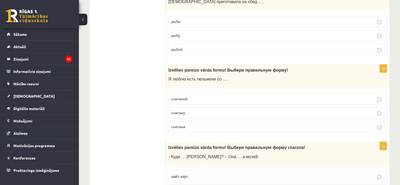
click at [194, 101] on p "сметаной" at bounding box center [277, 99] width 213 height 6
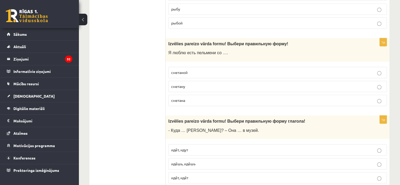
scroll to position [552, 0]
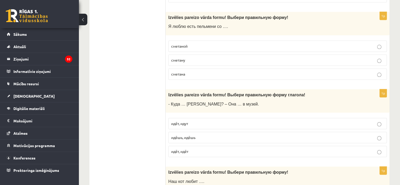
click at [192, 150] on p "идёт, идёт" at bounding box center [277, 151] width 213 height 6
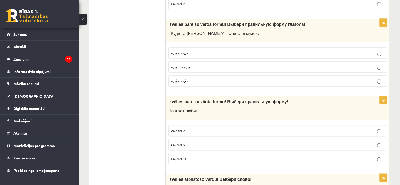
scroll to position [631, 0]
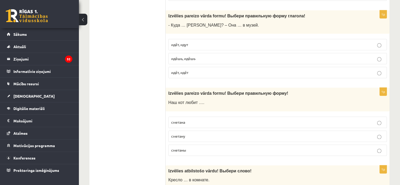
click at [188, 136] on p "сметану" at bounding box center [277, 136] width 213 height 6
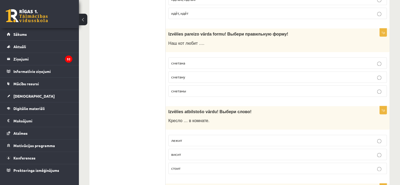
scroll to position [710, 0]
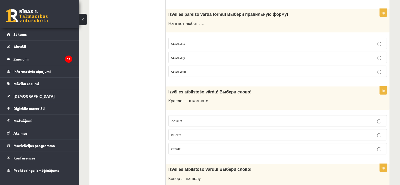
click at [188, 146] on p "стоит" at bounding box center [277, 149] width 213 height 6
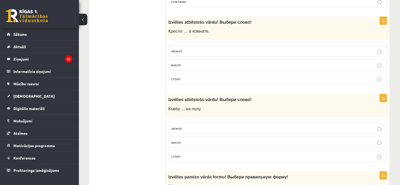
scroll to position [788, 0]
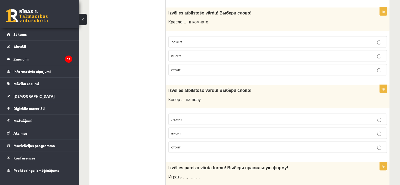
click at [189, 117] on p "лежит" at bounding box center [277, 119] width 213 height 6
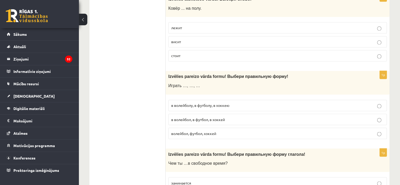
scroll to position [893, 0]
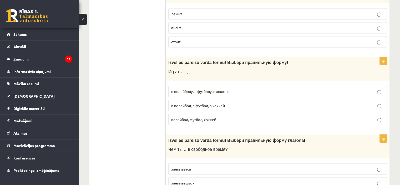
click at [210, 119] on span "волейбол, футбол, хоккей" at bounding box center [193, 119] width 45 height 5
click at [234, 105] on p "в волейбол, в футбол, в хоккей" at bounding box center [277, 105] width 213 height 6
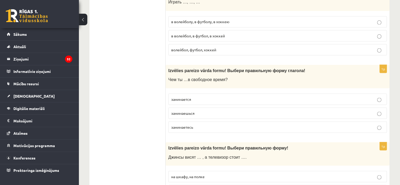
scroll to position [972, 0]
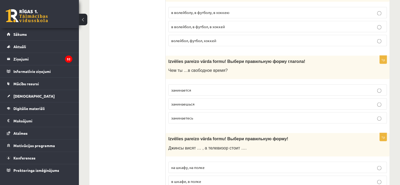
click at [202, 105] on p "занимаешься" at bounding box center [277, 104] width 213 height 6
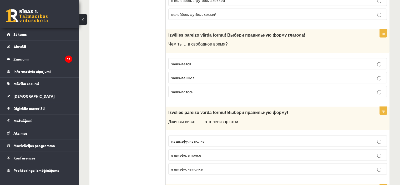
scroll to position [1025, 0]
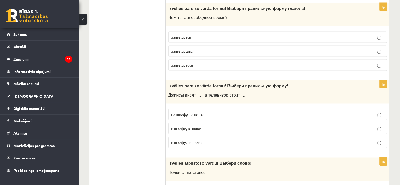
click at [210, 142] on p "в шкафу, на полке" at bounding box center [277, 143] width 213 height 6
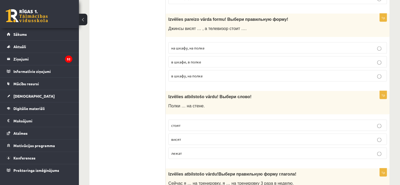
scroll to position [1104, 0]
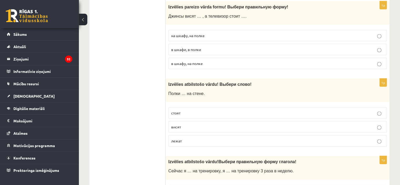
click at [183, 125] on p "висят" at bounding box center [277, 127] width 213 height 6
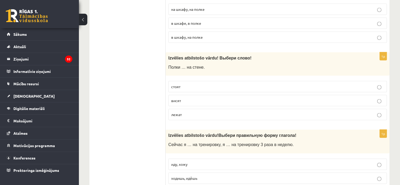
scroll to position [1156, 0]
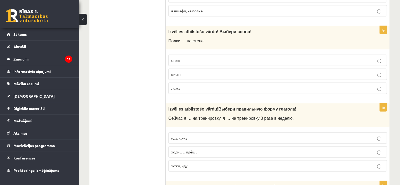
click at [198, 135] on p "иду, хожу" at bounding box center [277, 138] width 213 height 6
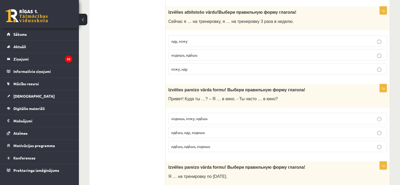
scroll to position [1261, 0]
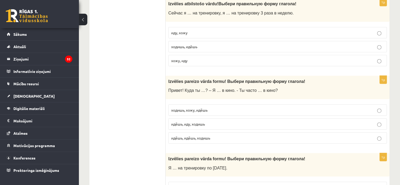
click at [203, 122] on span "идёшь, иду, ходишь" at bounding box center [188, 123] width 34 height 5
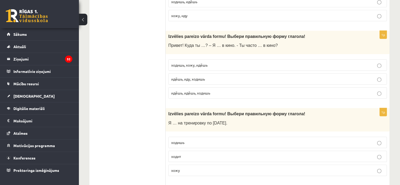
scroll to position [1314, 0]
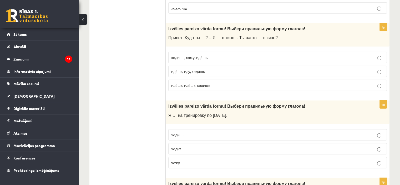
click at [187, 160] on p "хожу" at bounding box center [277, 163] width 213 height 6
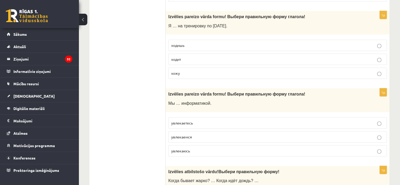
scroll to position [1419, 0]
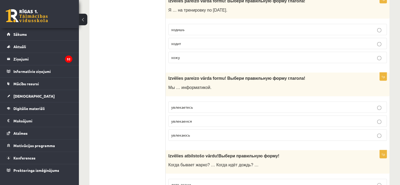
click at [197, 122] on p "увлекаемся" at bounding box center [277, 121] width 213 height 6
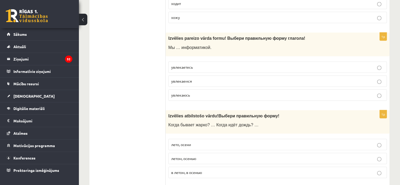
scroll to position [1472, 0]
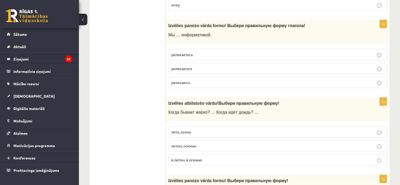
click at [200, 144] on p "летом, осенью" at bounding box center [277, 146] width 213 height 6
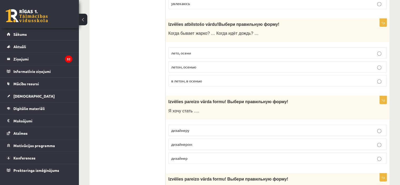
scroll to position [1577, 0]
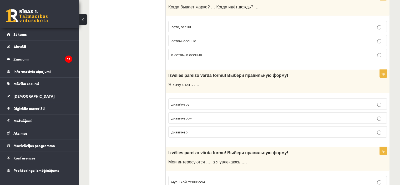
click at [199, 117] on p "дизайнером" at bounding box center [277, 118] width 213 height 6
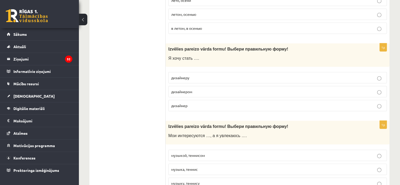
scroll to position [1629, 0]
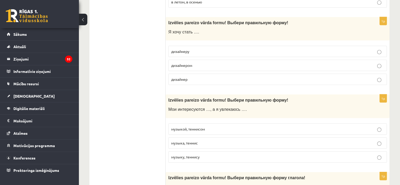
click at [210, 130] on label "музыкой, теннисом" at bounding box center [277, 128] width 218 height 11
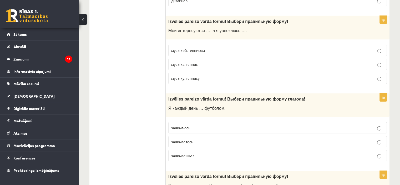
scroll to position [1708, 0]
click at [199, 129] on label "занимаюсь" at bounding box center [277, 127] width 218 height 11
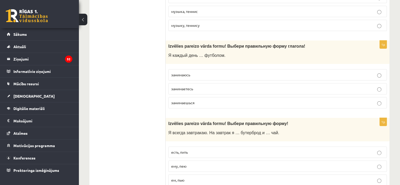
scroll to position [1787, 0]
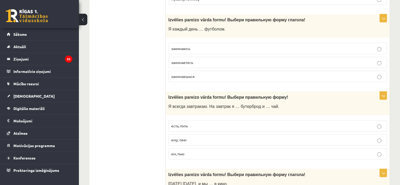
click at [188, 151] on p "ем, пью" at bounding box center [277, 154] width 213 height 6
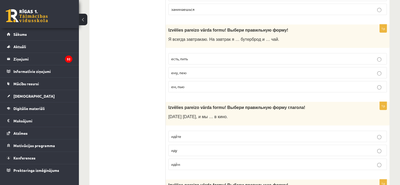
scroll to position [1866, 0]
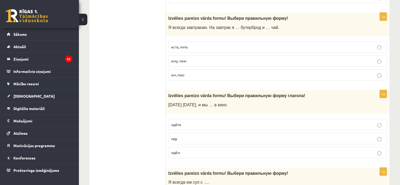
click at [184, 150] on p "идём" at bounding box center [277, 153] width 213 height 6
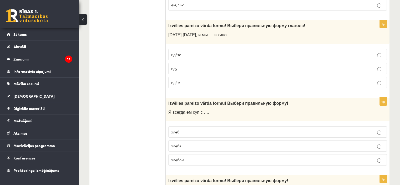
scroll to position [1945, 0]
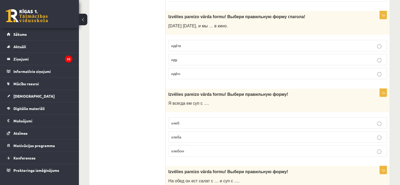
click at [189, 149] on p "хлебом" at bounding box center [277, 151] width 213 height 6
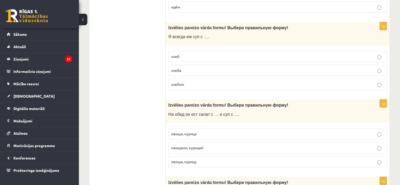
scroll to position [2023, 0]
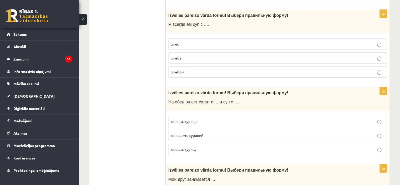
click at [204, 135] on label "овощами, курицей" at bounding box center [277, 135] width 218 height 11
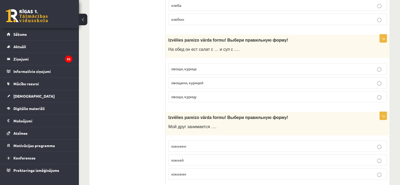
scroll to position [2102, 0]
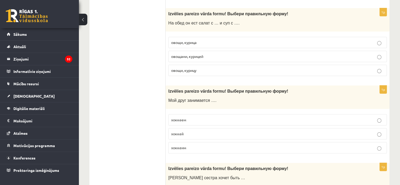
click at [198, 119] on p "хоккеем" at bounding box center [277, 120] width 213 height 6
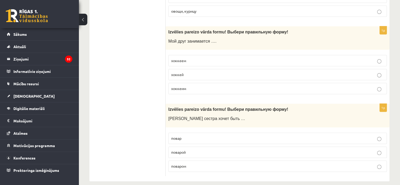
scroll to position [2165, 0]
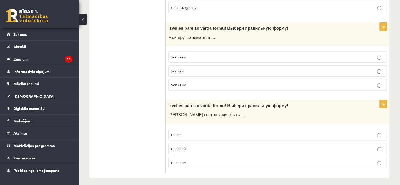
click at [189, 160] on p "поваром" at bounding box center [277, 163] width 213 height 6
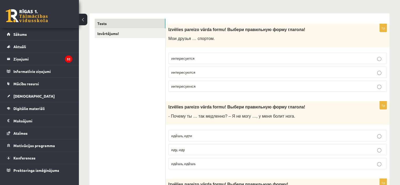
scroll to position [0, 0]
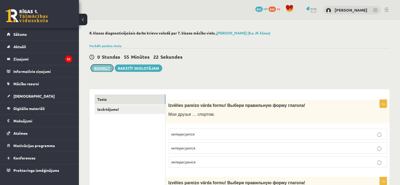
click at [106, 71] on button "Iesniegt" at bounding box center [102, 67] width 23 height 7
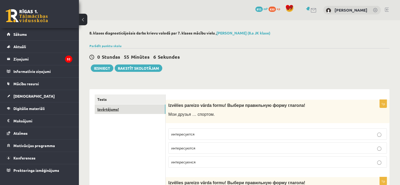
click at [116, 110] on link "Izvērtējums!" at bounding box center [130, 109] width 71 height 10
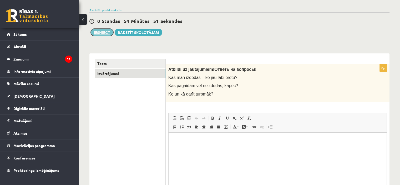
click at [102, 32] on button "Iesniegt" at bounding box center [102, 32] width 23 height 7
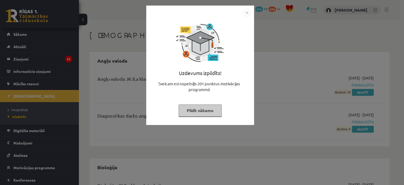
click at [274, 92] on div "Uzdevums izpildīts! Sveicam esi nopelnījis 201 punktus motivācijas programmā Pi…" at bounding box center [202, 92] width 404 height 185
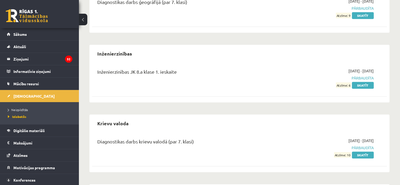
scroll to position [526, 0]
